Goal: Task Accomplishment & Management: Complete application form

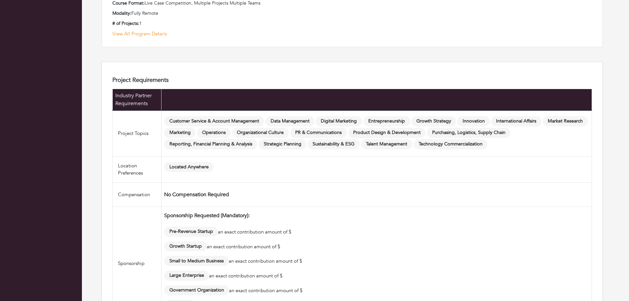
scroll to position [635, 0]
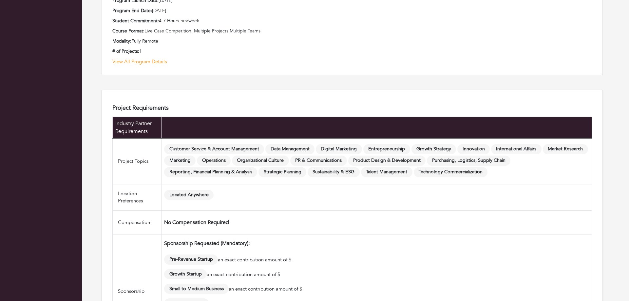
click at [490, 152] on span "Innovation" at bounding box center [474, 149] width 32 height 10
click at [488, 149] on span "Innovation" at bounding box center [474, 149] width 32 height 10
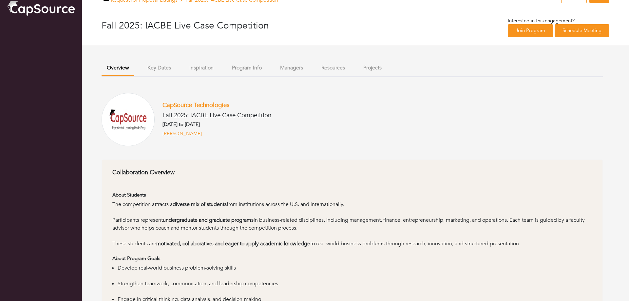
scroll to position [0, 0]
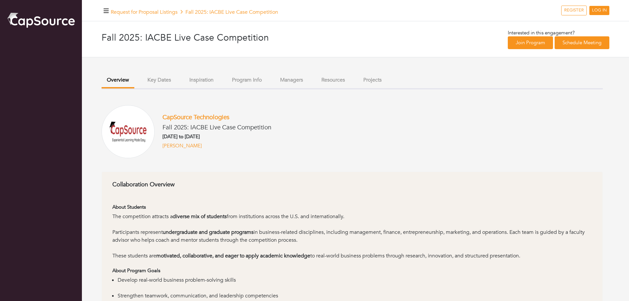
click at [206, 80] on button "Inspiration" at bounding box center [201, 80] width 35 height 14
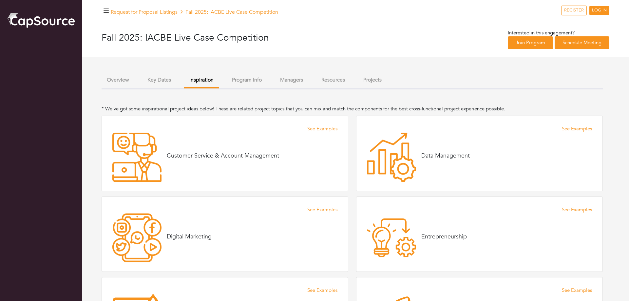
click at [155, 81] on button "Key Dates" at bounding box center [159, 80] width 34 height 14
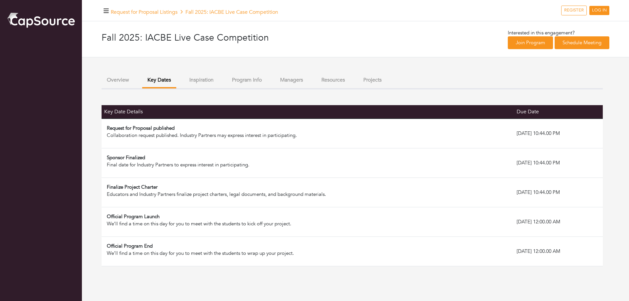
click at [206, 78] on button "Inspiration" at bounding box center [201, 80] width 35 height 14
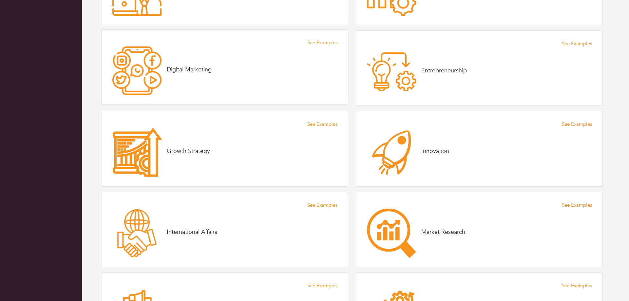
scroll to position [201, 0]
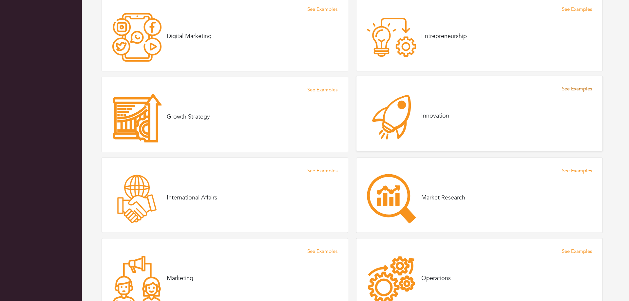
click at [583, 88] on link "See Examples" at bounding box center [577, 89] width 30 height 8
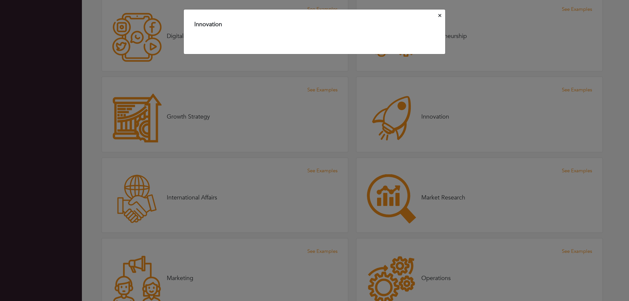
click at [440, 13] on span "Close" at bounding box center [440, 15] width 3 height 7
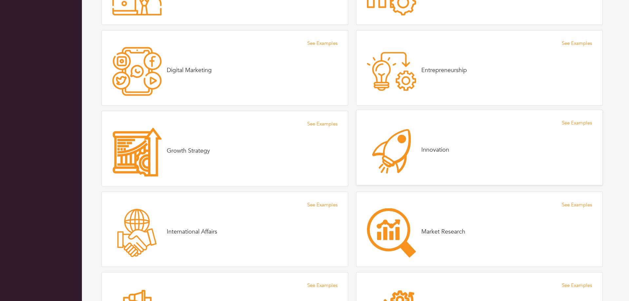
scroll to position [167, 0]
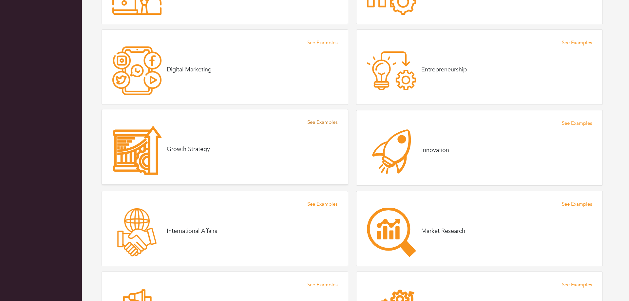
click at [319, 122] on link "See Examples" at bounding box center [322, 123] width 30 height 8
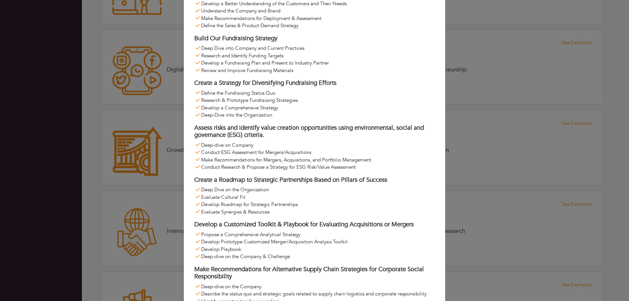
scroll to position [0, 0]
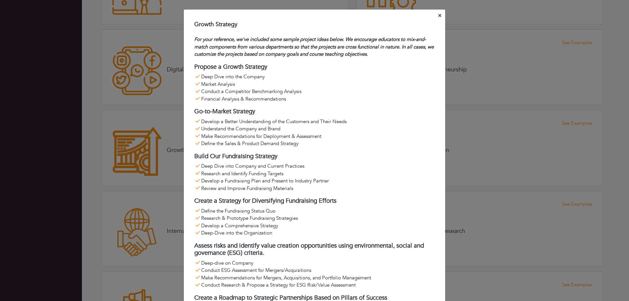
click at [441, 18] on icon "Close" at bounding box center [440, 15] width 3 height 5
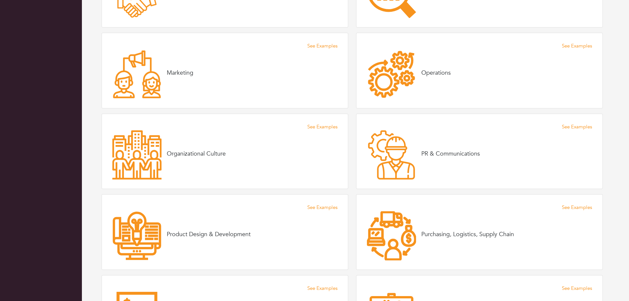
scroll to position [435, 0]
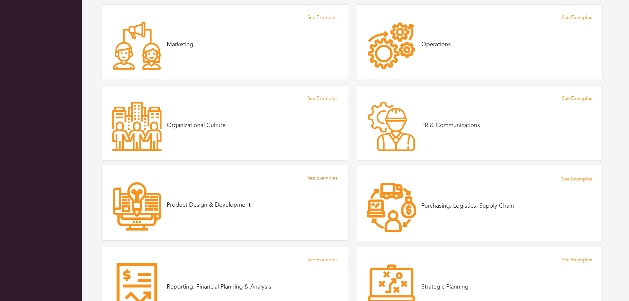
click at [317, 176] on link "See Examples" at bounding box center [322, 178] width 30 height 8
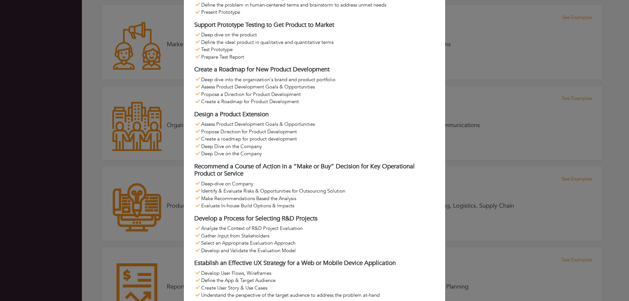
scroll to position [0, 0]
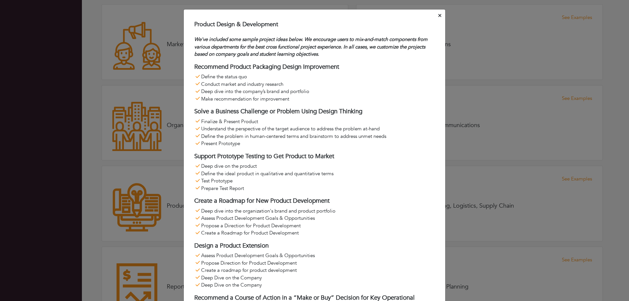
click at [441, 16] on icon "Close" at bounding box center [440, 15] width 3 height 3
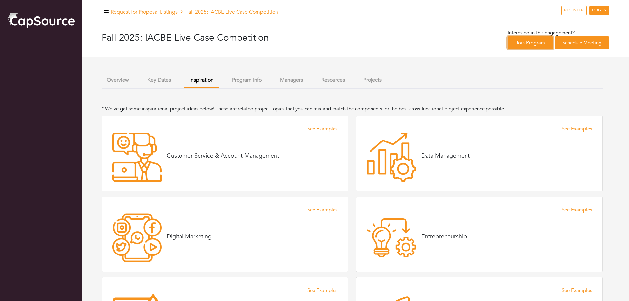
click at [525, 42] on link "Join Program" at bounding box center [530, 42] width 45 height 13
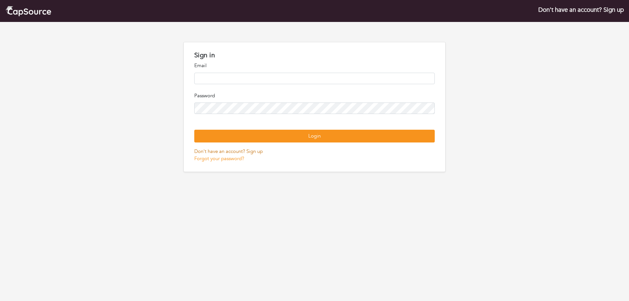
click at [230, 155] on link "Don't have an account? Sign up" at bounding box center [228, 151] width 69 height 7
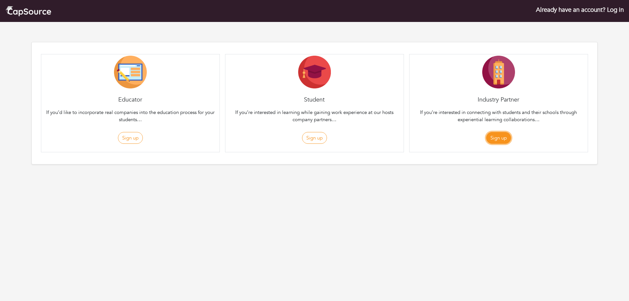
click at [500, 139] on button "Sign up" at bounding box center [498, 138] width 25 height 12
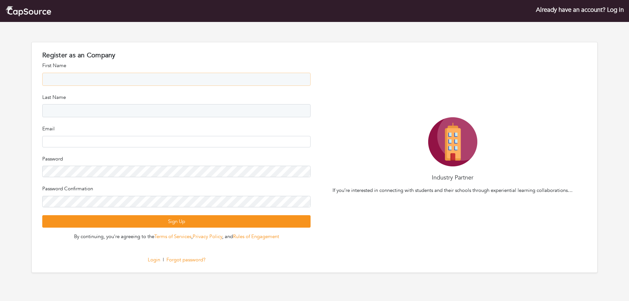
click at [79, 80] on input "text" at bounding box center [176, 79] width 268 height 13
type input "***"
type input "******"
type input "**********"
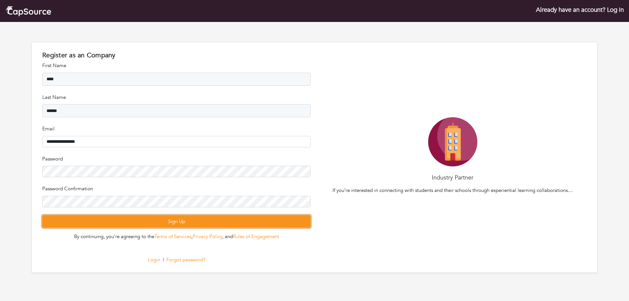
click at [183, 221] on button "Sign Up" at bounding box center [176, 221] width 268 height 13
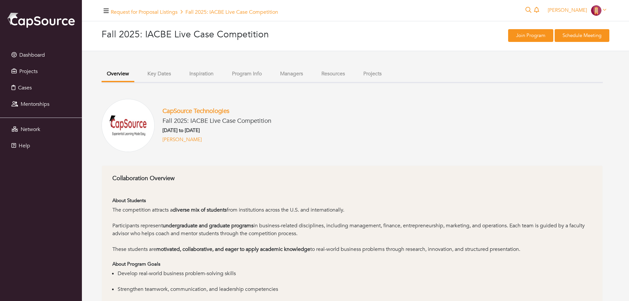
click at [118, 71] on button "Overview" at bounding box center [118, 74] width 33 height 15
click at [26, 53] on span "Dashboard" at bounding box center [32, 54] width 26 height 7
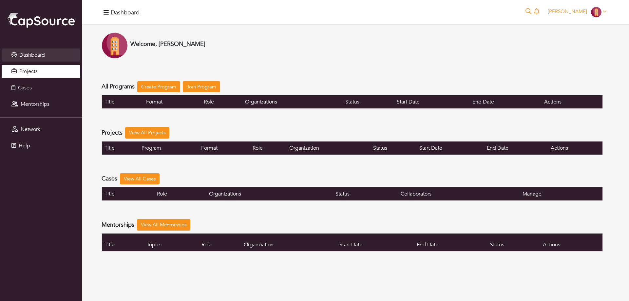
click at [29, 73] on span "Projects" at bounding box center [28, 71] width 18 height 7
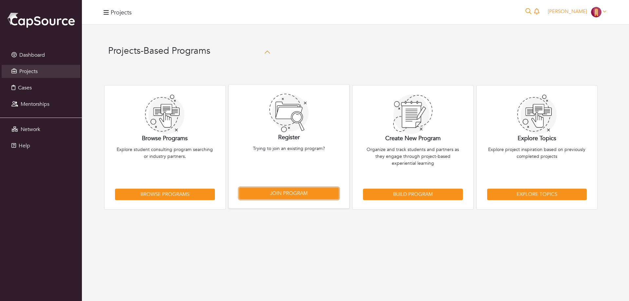
click at [283, 192] on link "Join Program" at bounding box center [289, 193] width 100 height 11
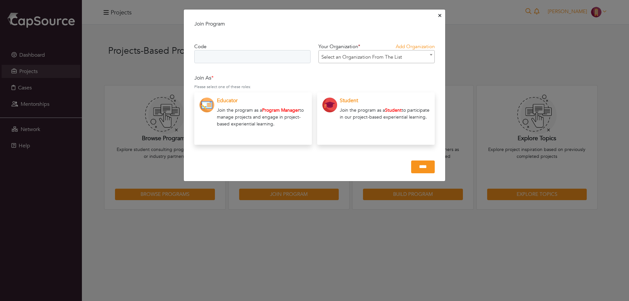
click at [214, 54] on input "text" at bounding box center [252, 56] width 116 height 13
click at [371, 53] on span "Select an Organization From The List" at bounding box center [377, 56] width 116 height 13
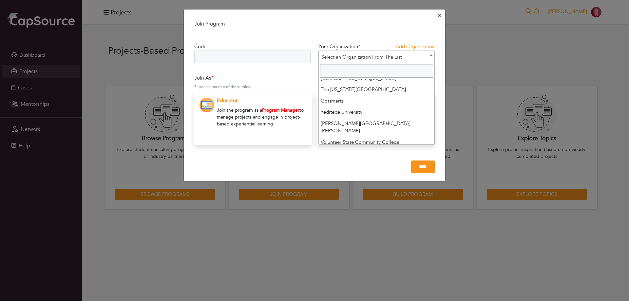
scroll to position [1770, 0]
click at [344, 69] on input "Search" at bounding box center [376, 71] width 113 height 13
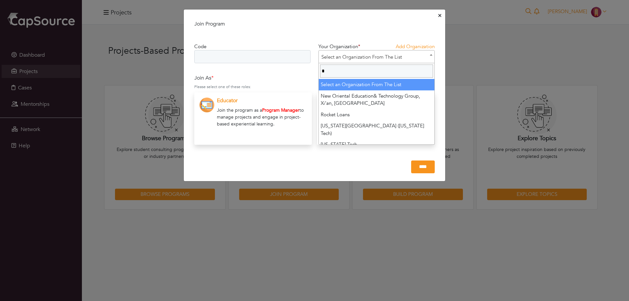
type input "**"
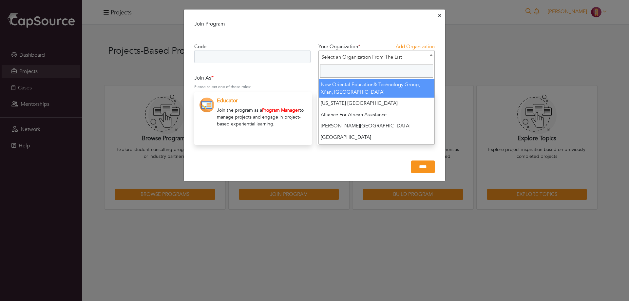
click at [281, 47] on div "Code" at bounding box center [252, 58] width 124 height 31
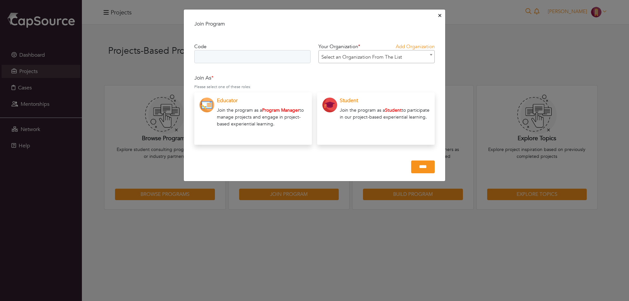
click at [442, 13] on button "Close" at bounding box center [440, 16] width 6 height 10
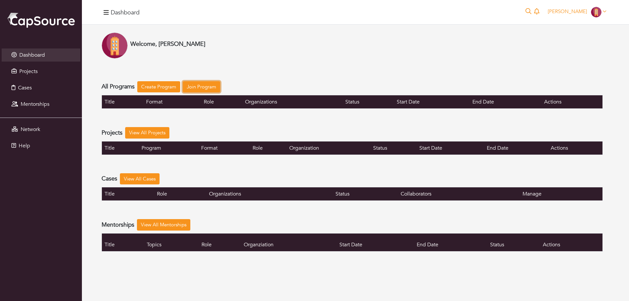
click at [197, 86] on link "Join Program" at bounding box center [201, 86] width 37 height 11
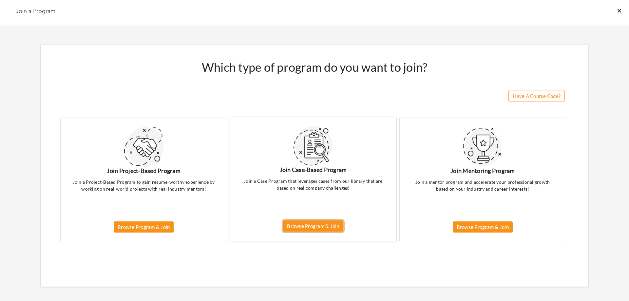
click at [314, 226] on link "Browse Program & Join" at bounding box center [313, 226] width 60 height 11
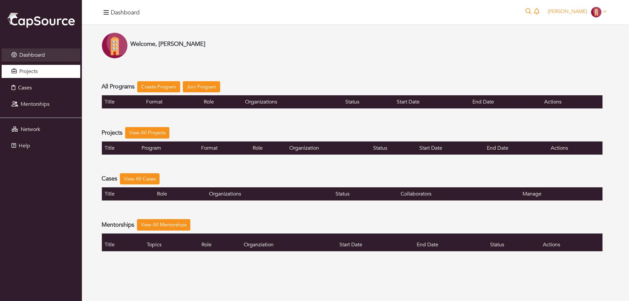
click at [26, 73] on span "Projects" at bounding box center [28, 71] width 18 height 7
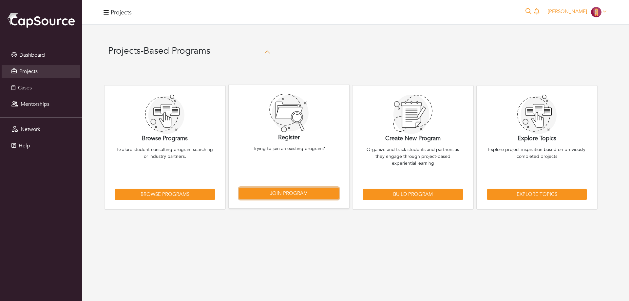
click at [275, 197] on link "Join Program" at bounding box center [289, 193] width 100 height 11
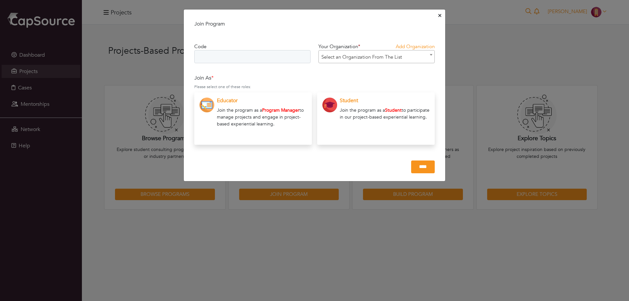
click at [442, 14] on button "Close" at bounding box center [440, 16] width 6 height 10
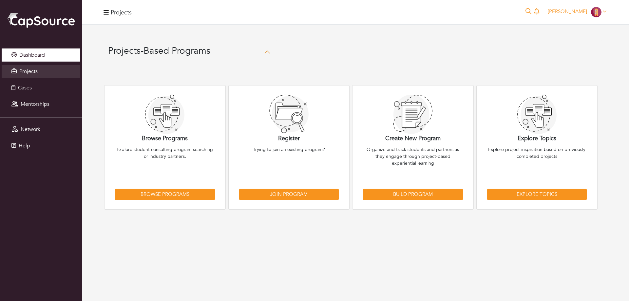
click at [23, 56] on span "Dashboard" at bounding box center [32, 54] width 26 height 7
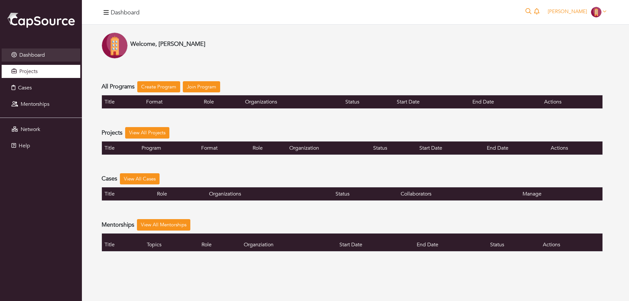
click at [22, 72] on span "Projects" at bounding box center [28, 71] width 18 height 7
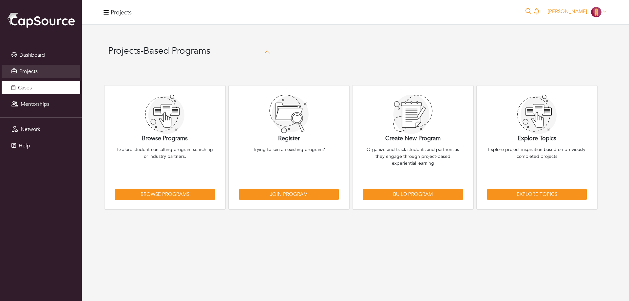
click at [25, 91] on link "Cases" at bounding box center [41, 87] width 79 height 13
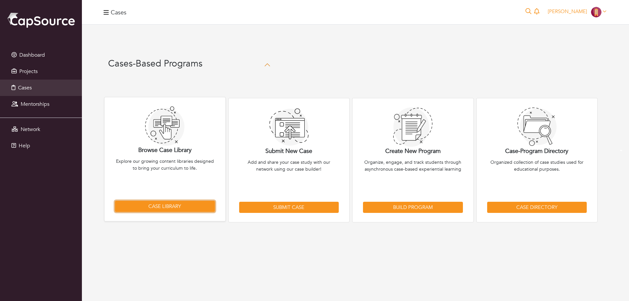
click at [164, 208] on link "Case Library" at bounding box center [165, 206] width 100 height 11
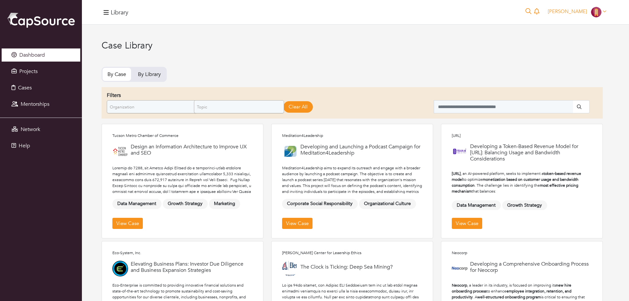
click at [32, 53] on span "Dashboard" at bounding box center [32, 54] width 26 height 7
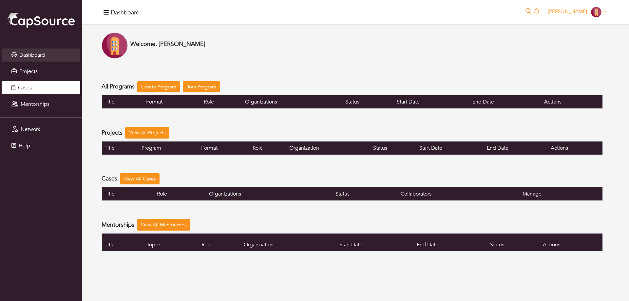
click at [29, 88] on span "Cases" at bounding box center [25, 87] width 14 height 7
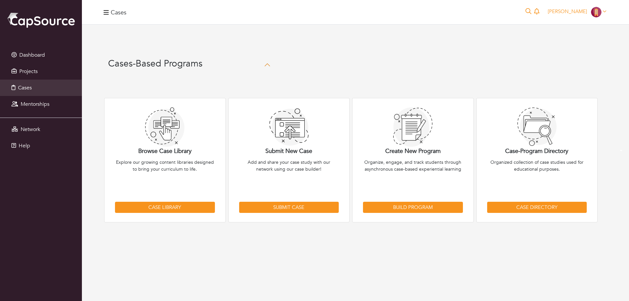
click at [29, 20] on img at bounding box center [41, 19] width 69 height 17
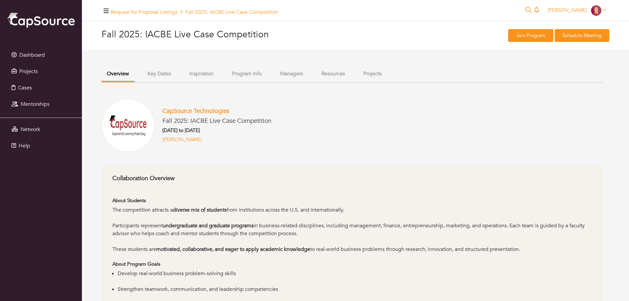
click at [382, 73] on button "Projects" at bounding box center [372, 74] width 29 height 14
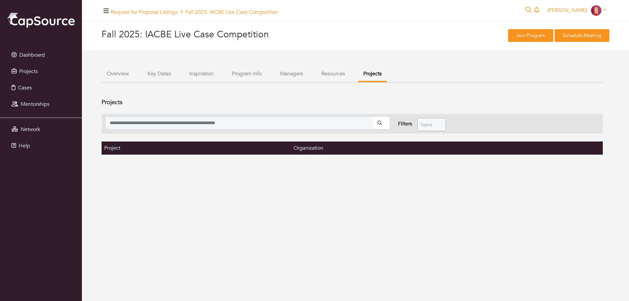
click at [249, 77] on button "Program Info" at bounding box center [247, 74] width 40 height 14
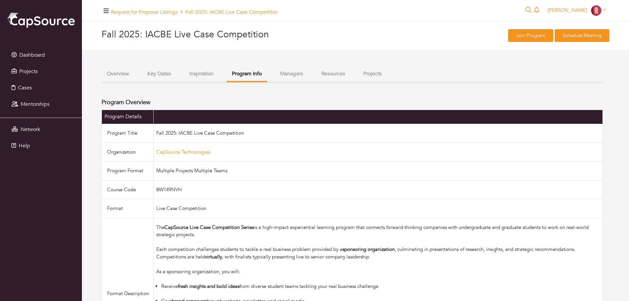
click at [302, 72] on button "Managers" at bounding box center [291, 74] width 33 height 14
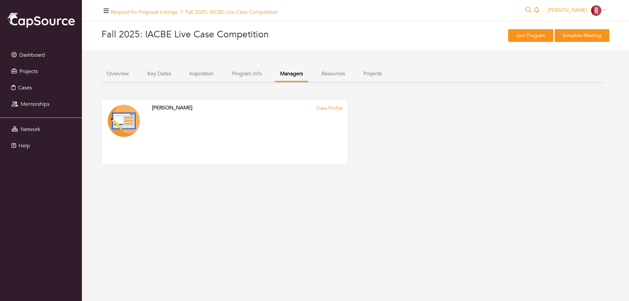
click at [338, 76] on button "Resources" at bounding box center [333, 74] width 34 height 14
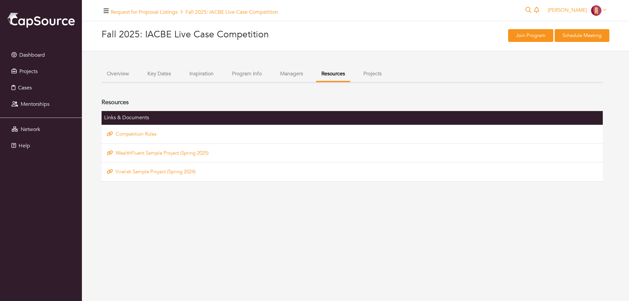
click at [122, 74] on button "Overview" at bounding box center [118, 74] width 33 height 14
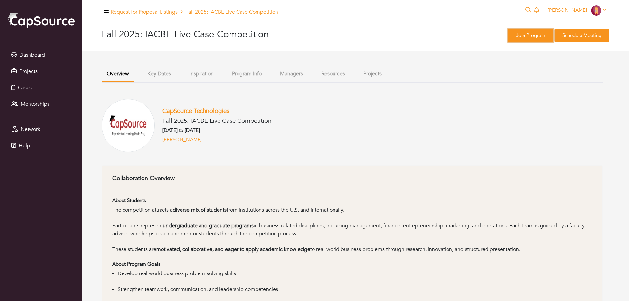
click at [525, 36] on link "Join Program" at bounding box center [530, 35] width 45 height 13
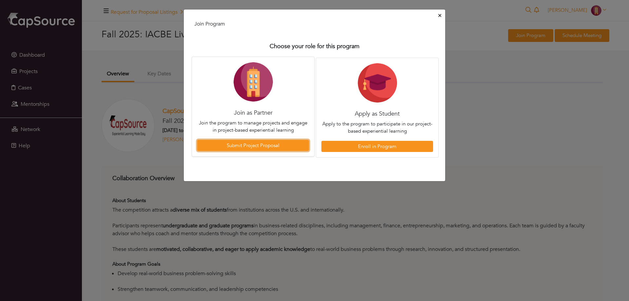
click at [250, 145] on link "Submit Project Proposal" at bounding box center [253, 145] width 112 height 11
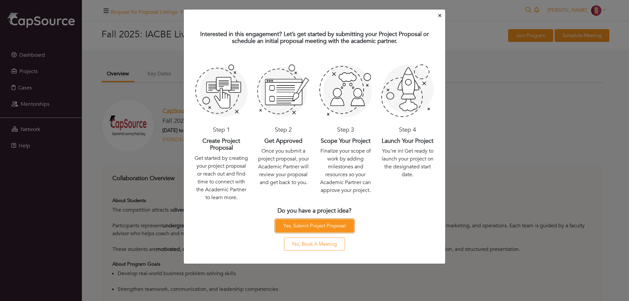
click at [311, 226] on link "Yes, Submit Project Proposal" at bounding box center [315, 226] width 78 height 13
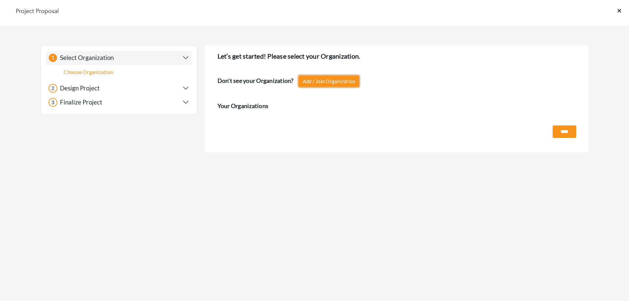
click at [332, 79] on link "Add / Join Organization" at bounding box center [329, 81] width 61 height 11
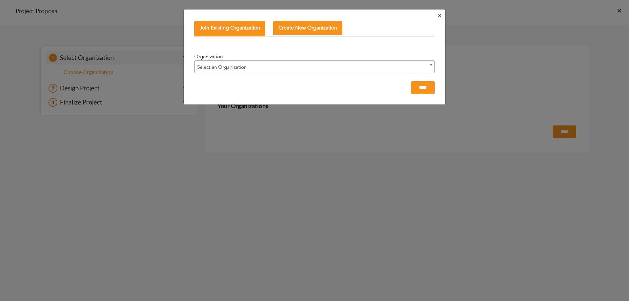
click at [223, 65] on span "Select an Organization" at bounding box center [315, 67] width 240 height 13
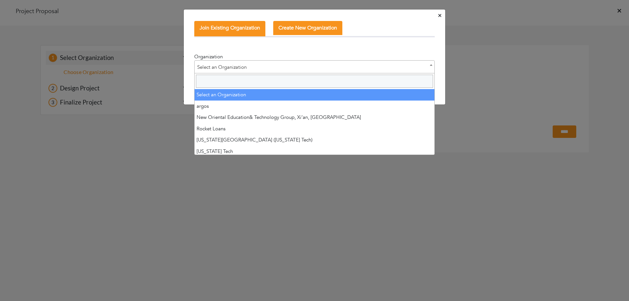
click at [220, 80] on input "Search" at bounding box center [314, 81] width 237 height 13
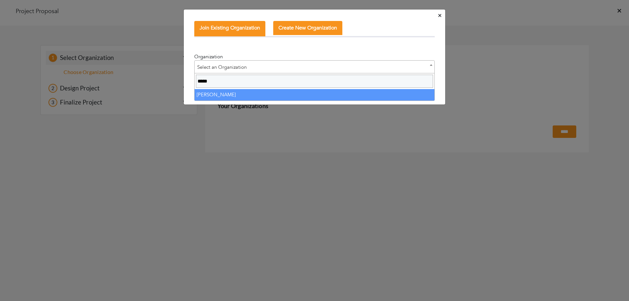
type input "*****"
select select "*****"
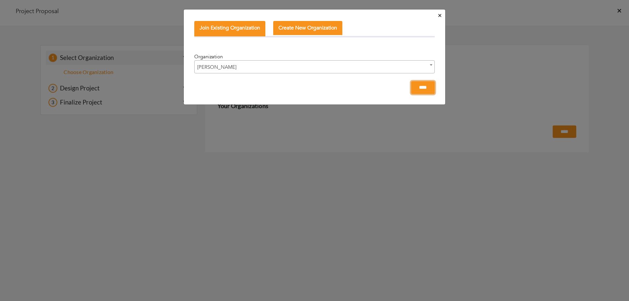
click at [428, 87] on input "****" at bounding box center [423, 87] width 24 height 13
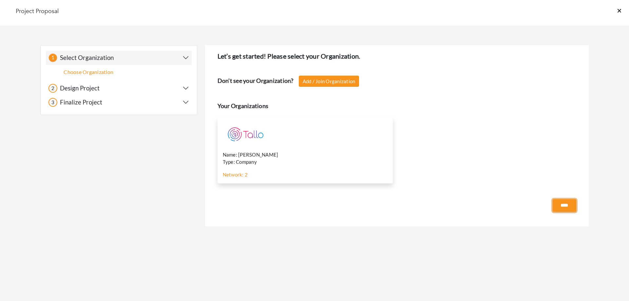
click at [562, 206] on input "****" at bounding box center [565, 205] width 24 height 13
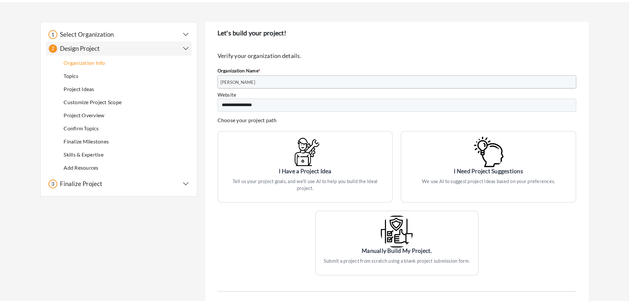
scroll to position [33, 0]
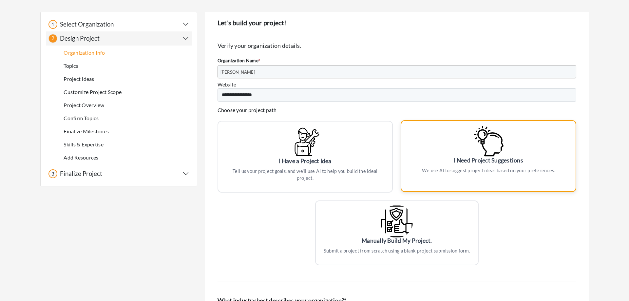
click at [472, 163] on div "I Need Project Suggestions" at bounding box center [488, 160] width 159 height 9
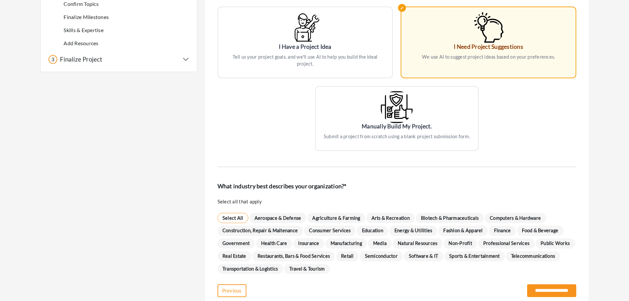
scroll to position [167, 0]
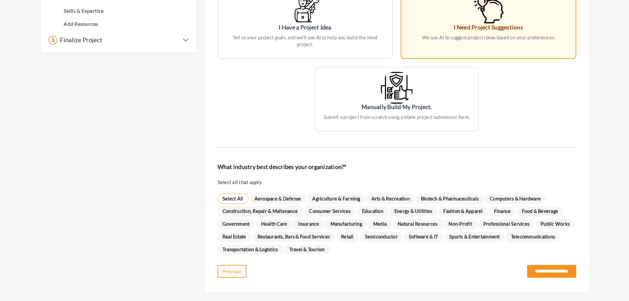
click at [377, 211] on span "Education" at bounding box center [372, 212] width 31 height 10
click at [537, 273] on input "**********" at bounding box center [551, 271] width 49 height 13
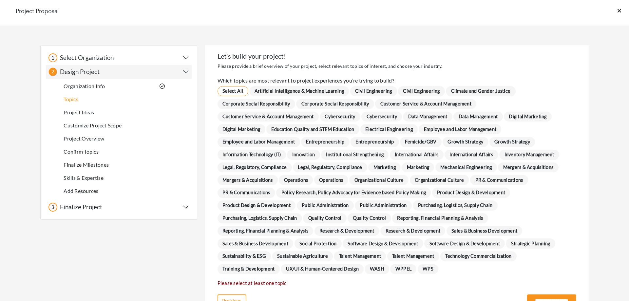
click at [432, 198] on span "Product Design & Development" at bounding box center [471, 193] width 78 height 10
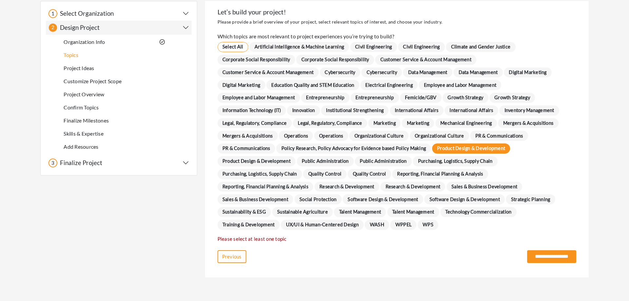
scroll to position [57, 0]
click at [506, 198] on span "Strategic Planning" at bounding box center [530, 199] width 49 height 10
click at [364, 220] on span "UX/UI & Human-Centered Design" at bounding box center [322, 225] width 83 height 10
click at [424, 196] on span "Software Design & Development" at bounding box center [464, 199] width 81 height 10
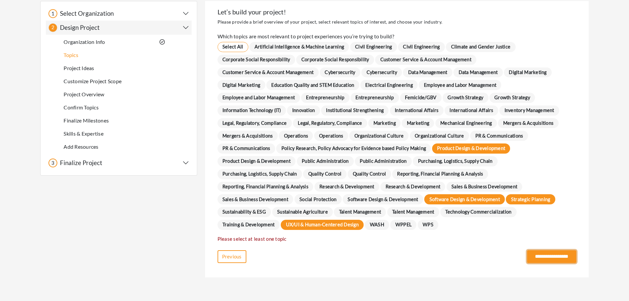
click at [552, 258] on input "**********" at bounding box center [551, 256] width 49 height 13
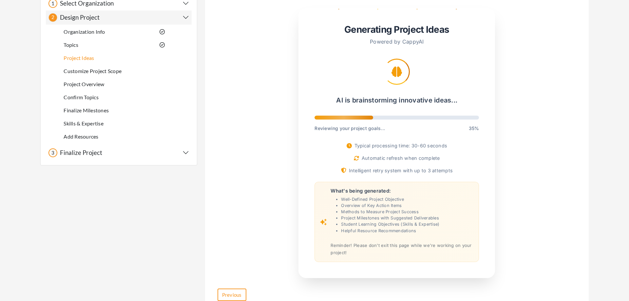
scroll to position [67, 0]
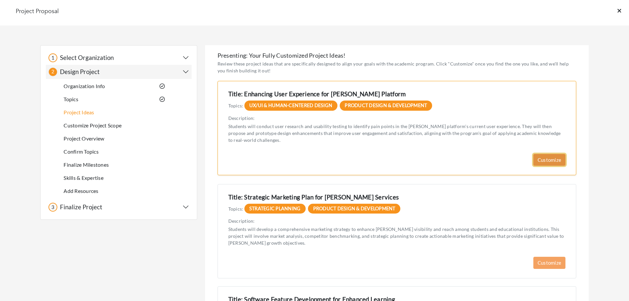
click at [547, 158] on link "Customize" at bounding box center [550, 160] width 32 height 12
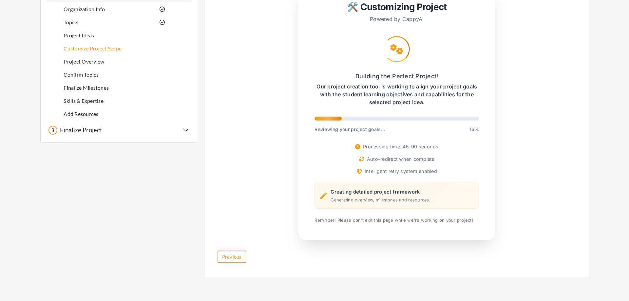
scroll to position [77, 0]
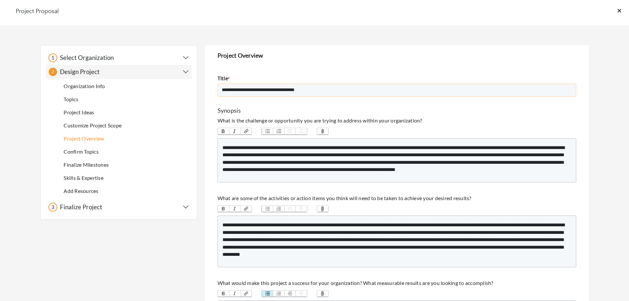
click at [335, 91] on input "**********" at bounding box center [397, 90] width 359 height 13
click at [383, 162] on div "**********" at bounding box center [397, 159] width 349 height 30
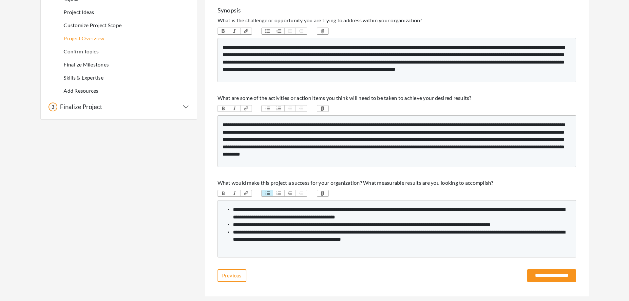
scroll to position [119, 0]
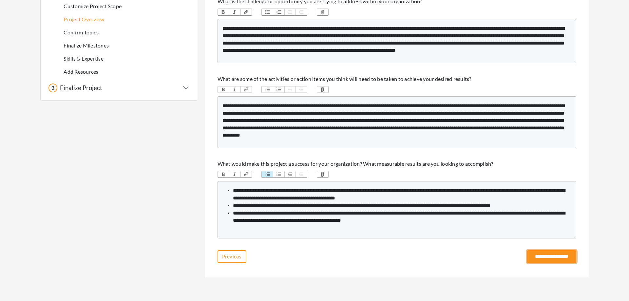
click at [534, 257] on input "**********" at bounding box center [551, 256] width 49 height 13
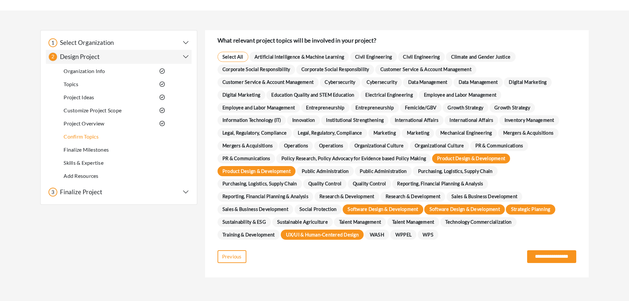
scroll to position [28, 0]
click at [560, 256] on input "**********" at bounding box center [551, 256] width 49 height 13
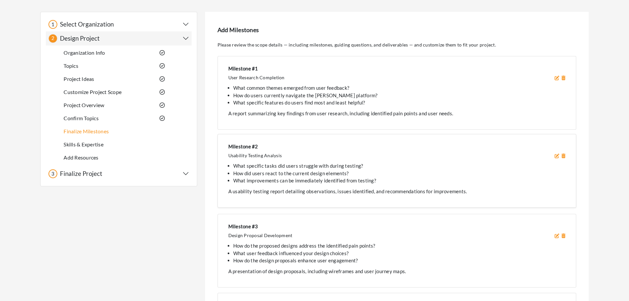
scroll to position [67, 0]
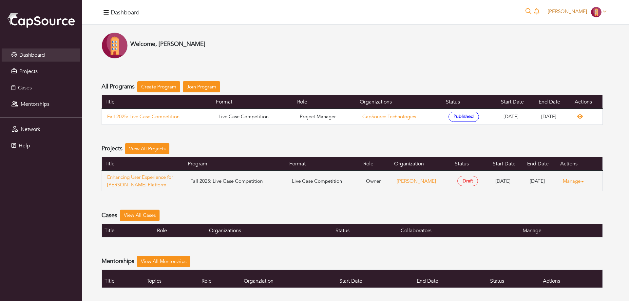
click at [601, 12] on img at bounding box center [596, 12] width 10 height 10
click at [588, 46] on link "Settings" at bounding box center [584, 47] width 52 height 10
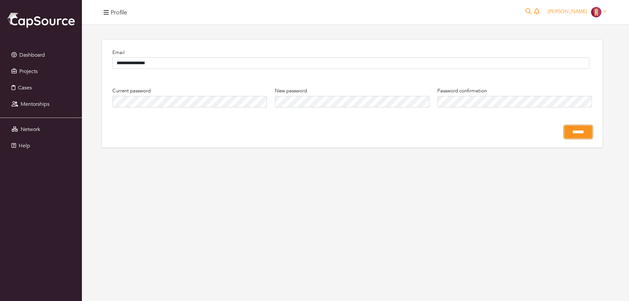
click at [579, 136] on input "******" at bounding box center [579, 132] width 28 height 13
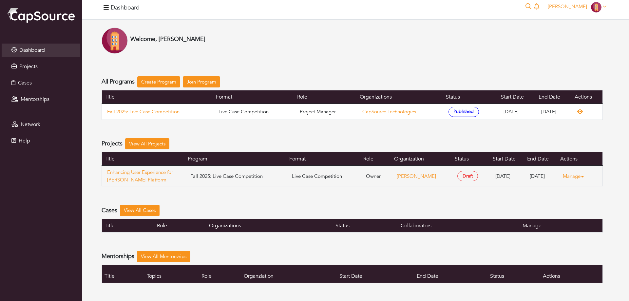
scroll to position [5, 0]
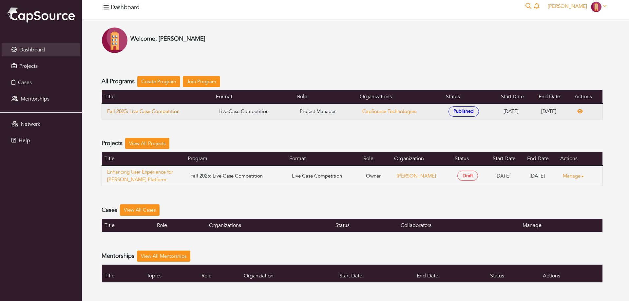
click at [153, 111] on link "Fall 2025: Live Case Competition" at bounding box center [157, 112] width 101 height 8
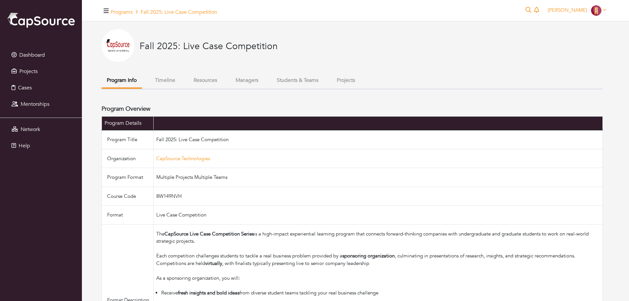
click at [167, 82] on button "Timeline" at bounding box center [165, 80] width 31 height 14
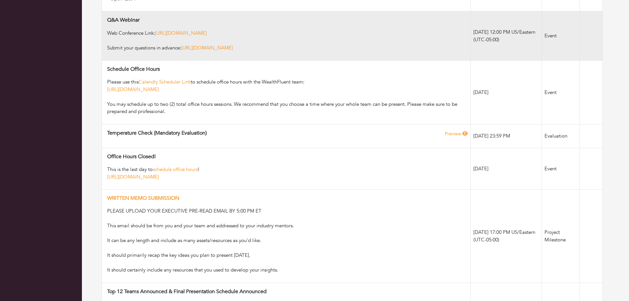
scroll to position [234, 0]
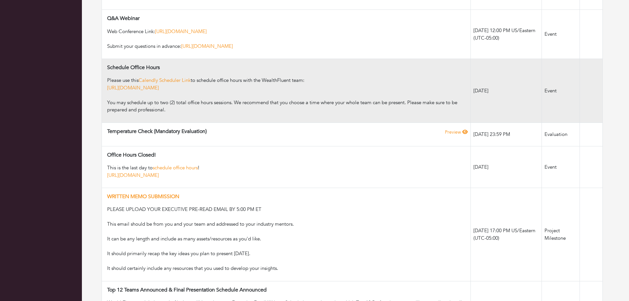
click at [197, 106] on div "Please use this Calendly Scheduler Link to schedule office hours with the Wealt…" at bounding box center [287, 95] width 361 height 37
click at [266, 116] on td "Schedule Office Hours Please use this Calendly Scheduler Link to schedule offic…" at bounding box center [286, 91] width 369 height 64
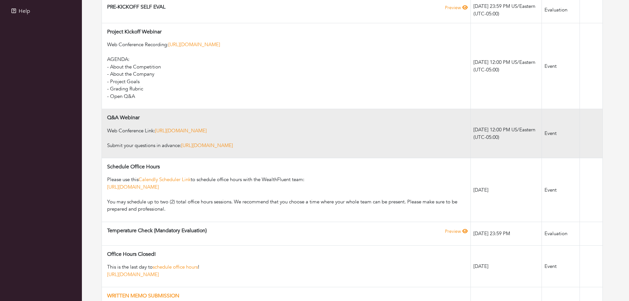
scroll to position [0, 0]
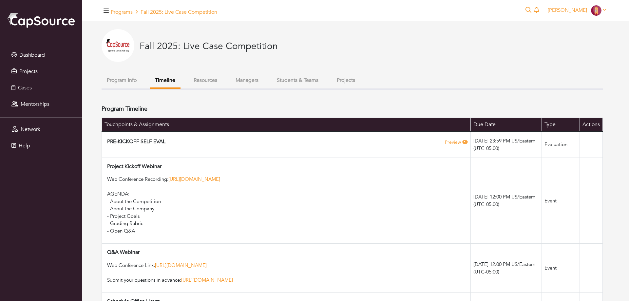
click at [302, 81] on button "Students & Teams" at bounding box center [298, 80] width 52 height 14
